Goal: Information Seeking & Learning: Learn about a topic

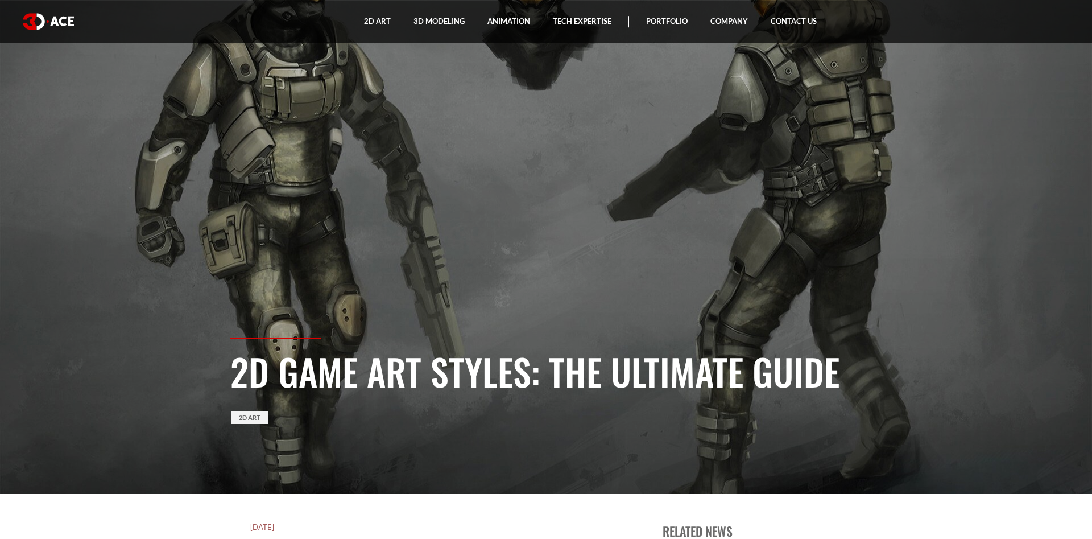
scroll to position [58, 0]
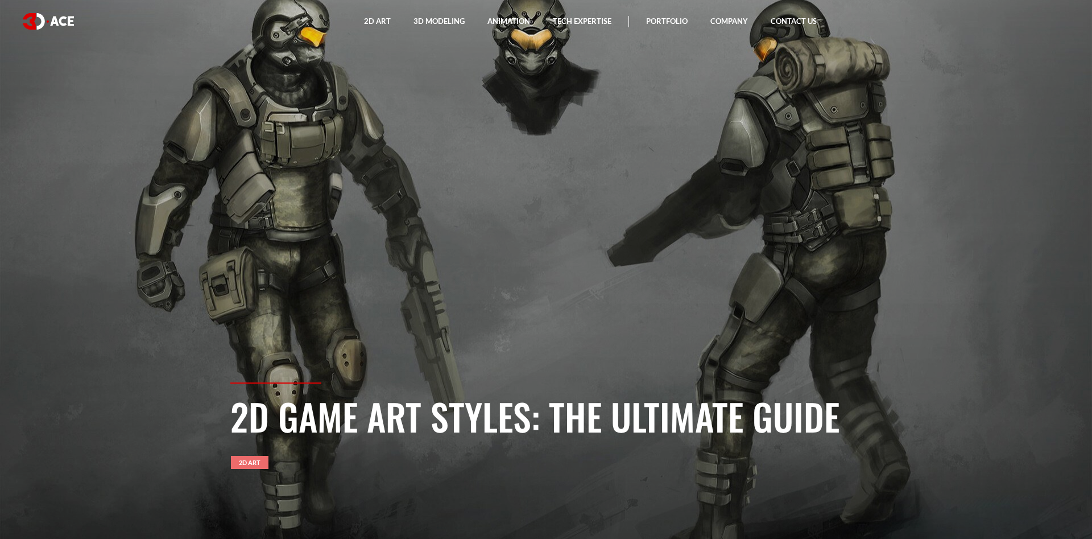
click at [255, 460] on link "2D Art" at bounding box center [250, 462] width 38 height 13
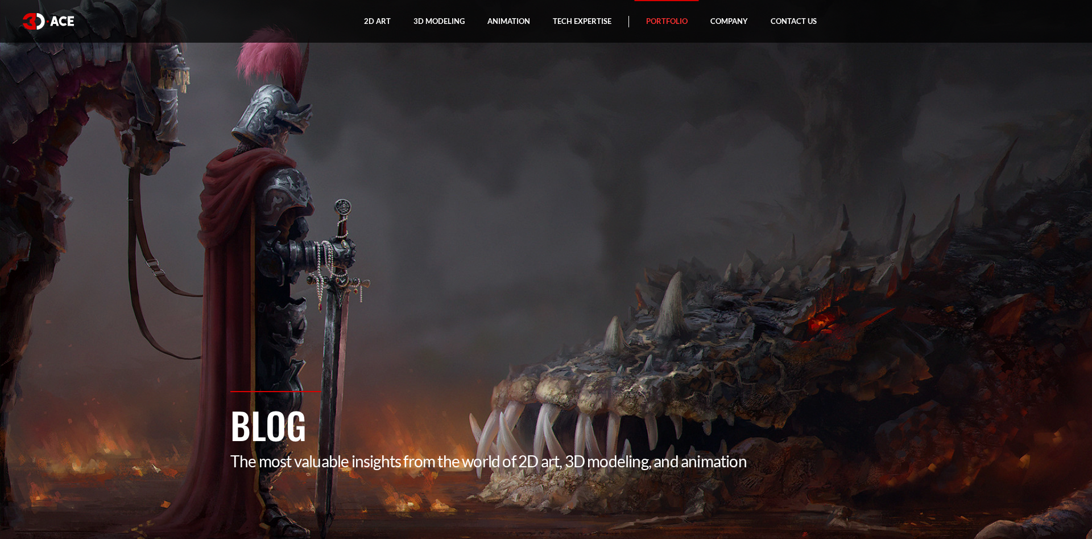
click at [640, 20] on link "Portfolio" at bounding box center [667, 21] width 64 height 43
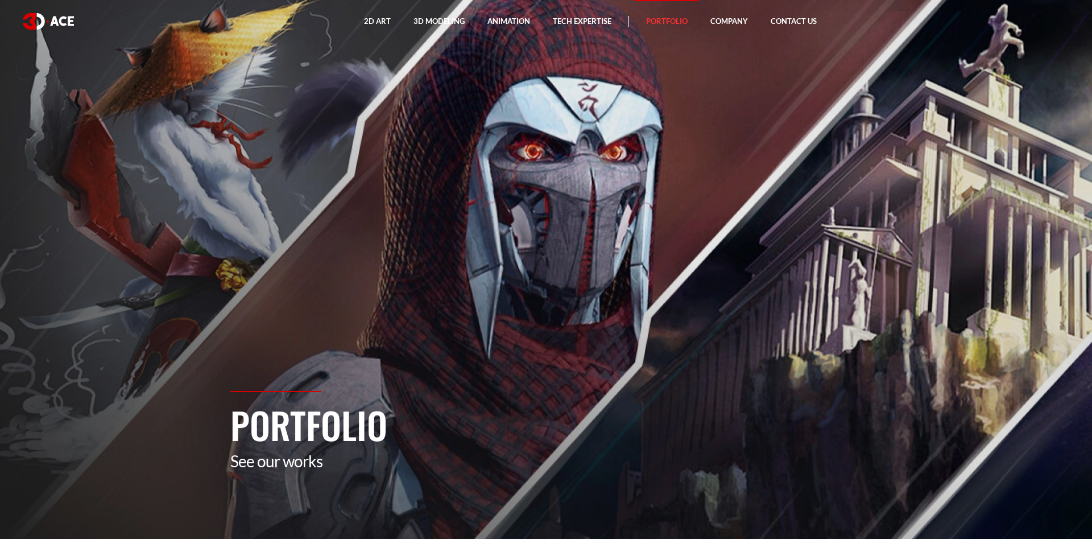
click at [303, 467] on p "See our works" at bounding box center [545, 460] width 631 height 19
click at [299, 462] on p "See our works" at bounding box center [545, 460] width 631 height 19
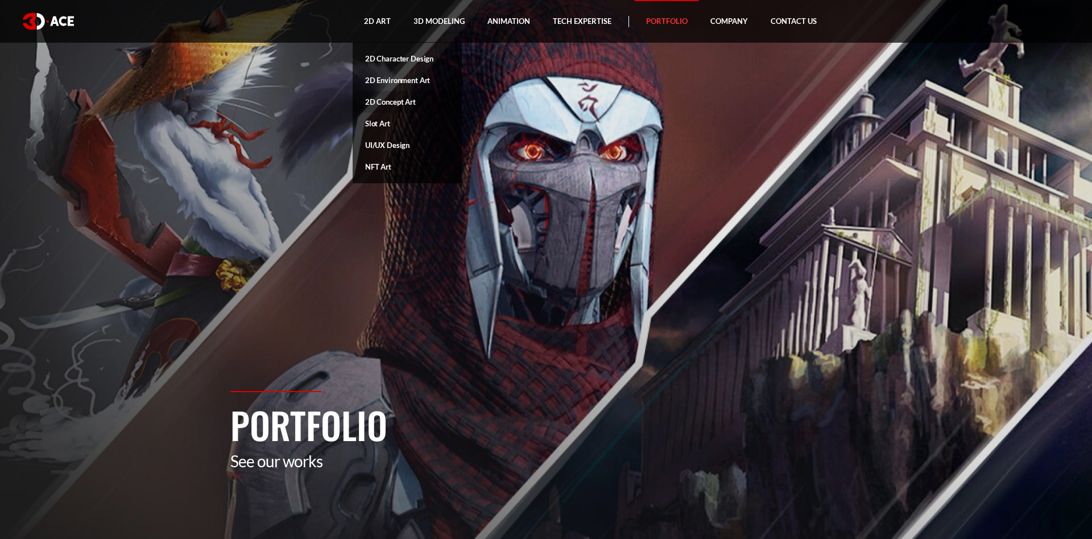
click at [401, 101] on link "2D Concept Art" at bounding box center [407, 102] width 109 height 22
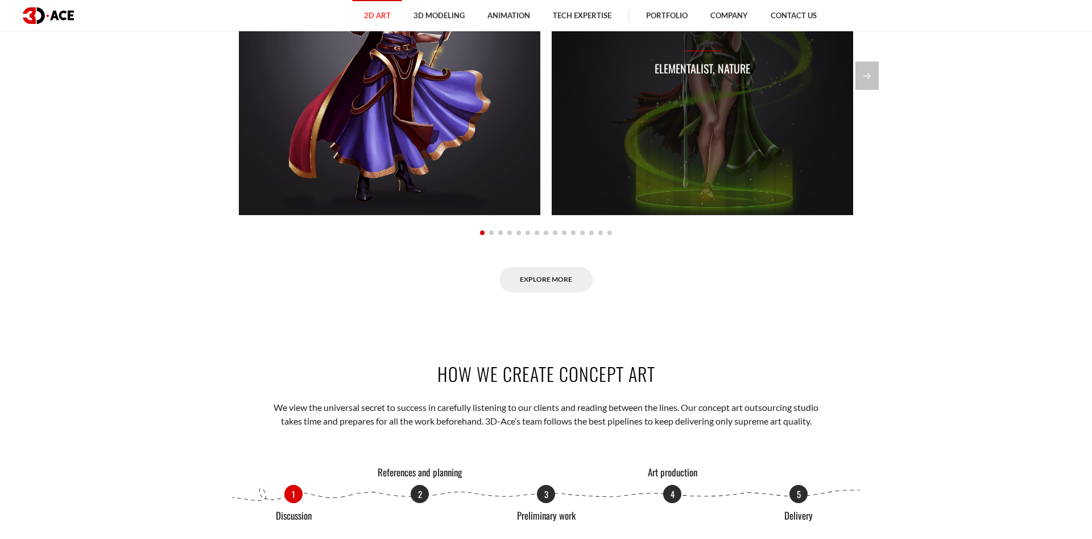
scroll to position [986, 0]
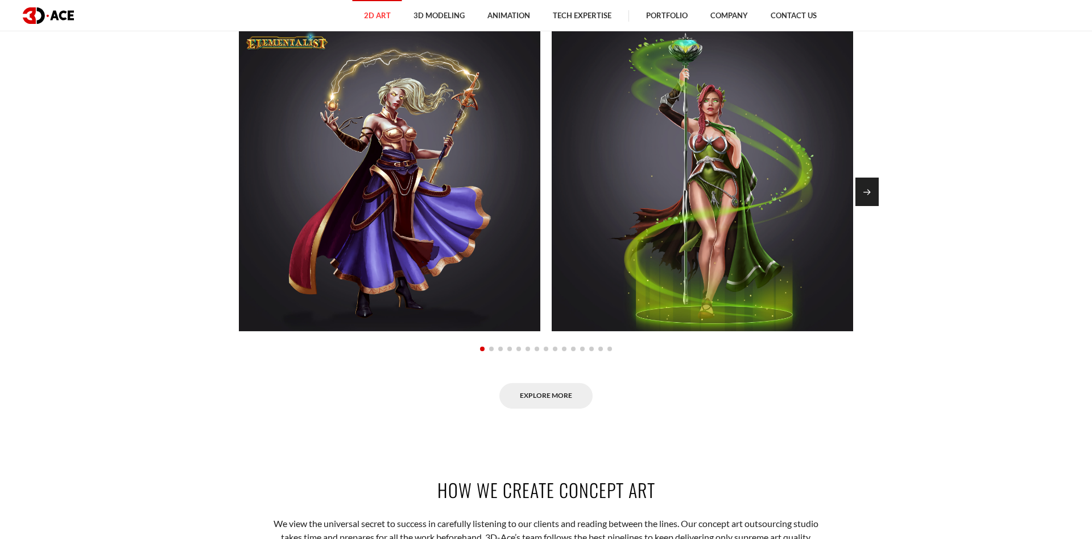
click at [865, 192] on div "Next slide" at bounding box center [866, 191] width 23 height 28
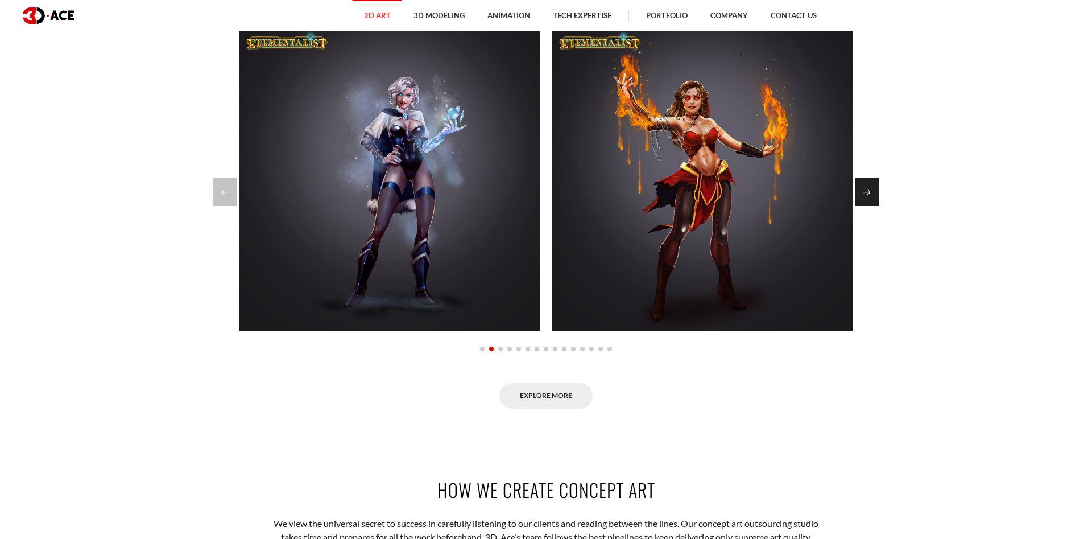
click at [865, 192] on div "Next slide" at bounding box center [866, 191] width 23 height 28
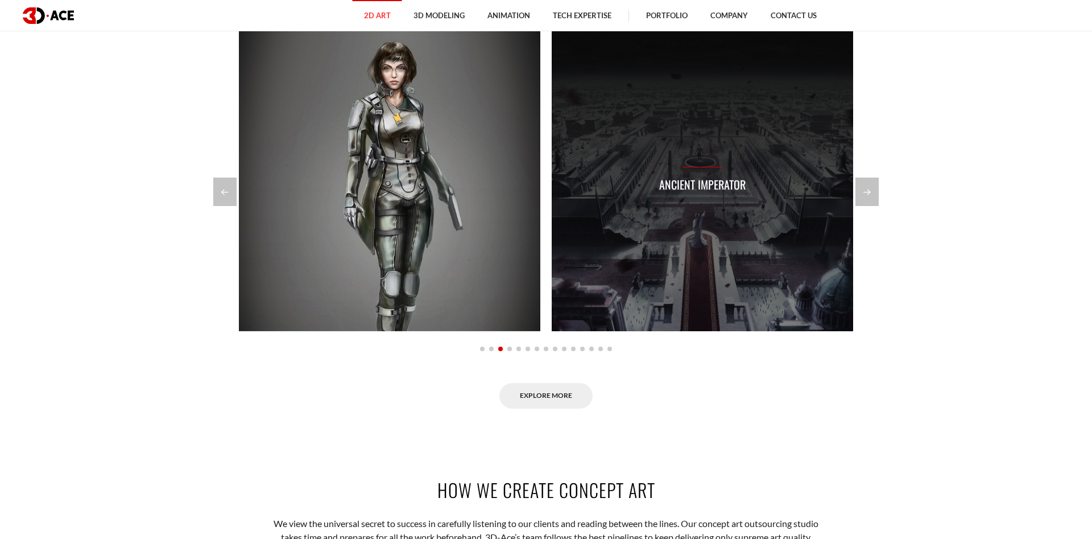
click at [847, 213] on div "Ancient imperator" at bounding box center [702, 180] width 301 height 301
